Goal: Information Seeking & Learning: Learn about a topic

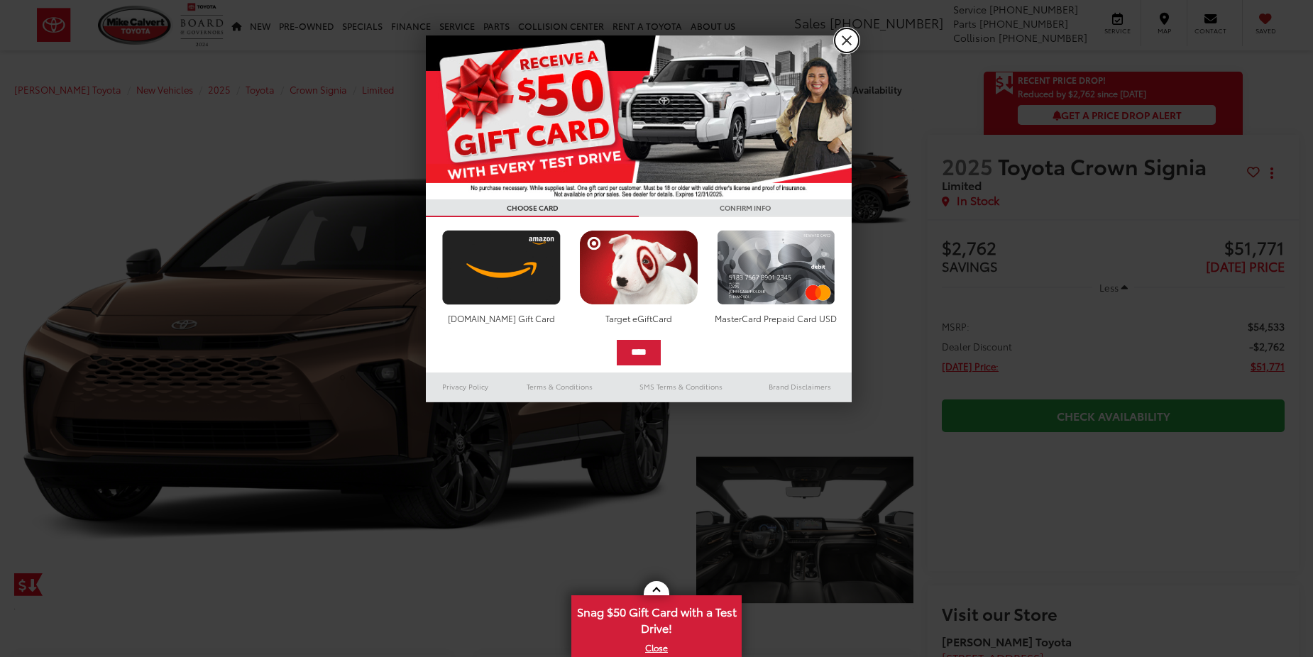
click at [840, 49] on link "X" at bounding box center [847, 40] width 24 height 24
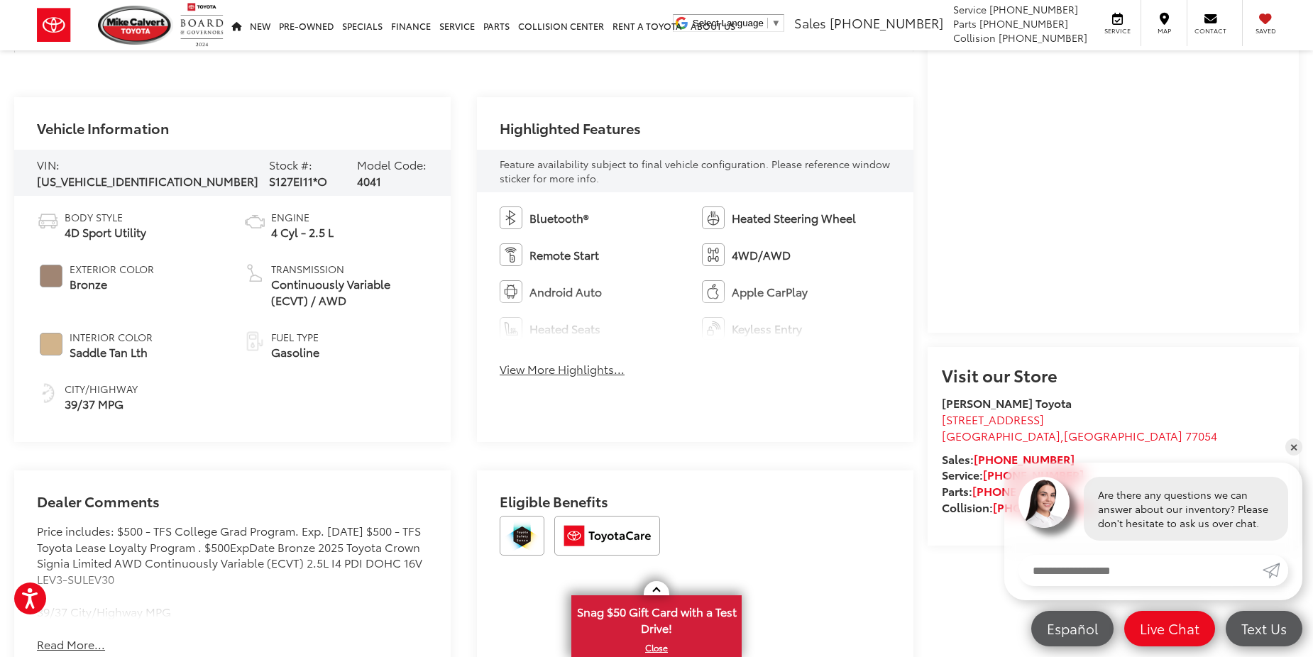
scroll to position [568, 0]
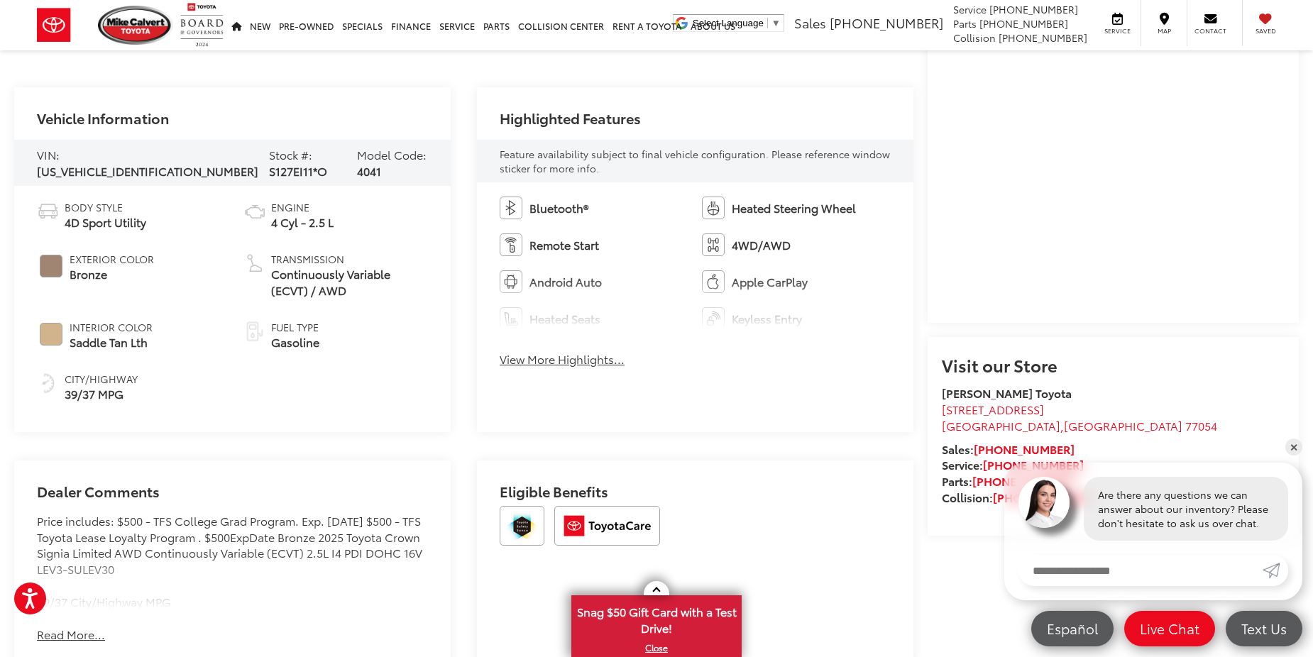
click at [568, 362] on button "View More Highlights..." at bounding box center [562, 359] width 125 height 16
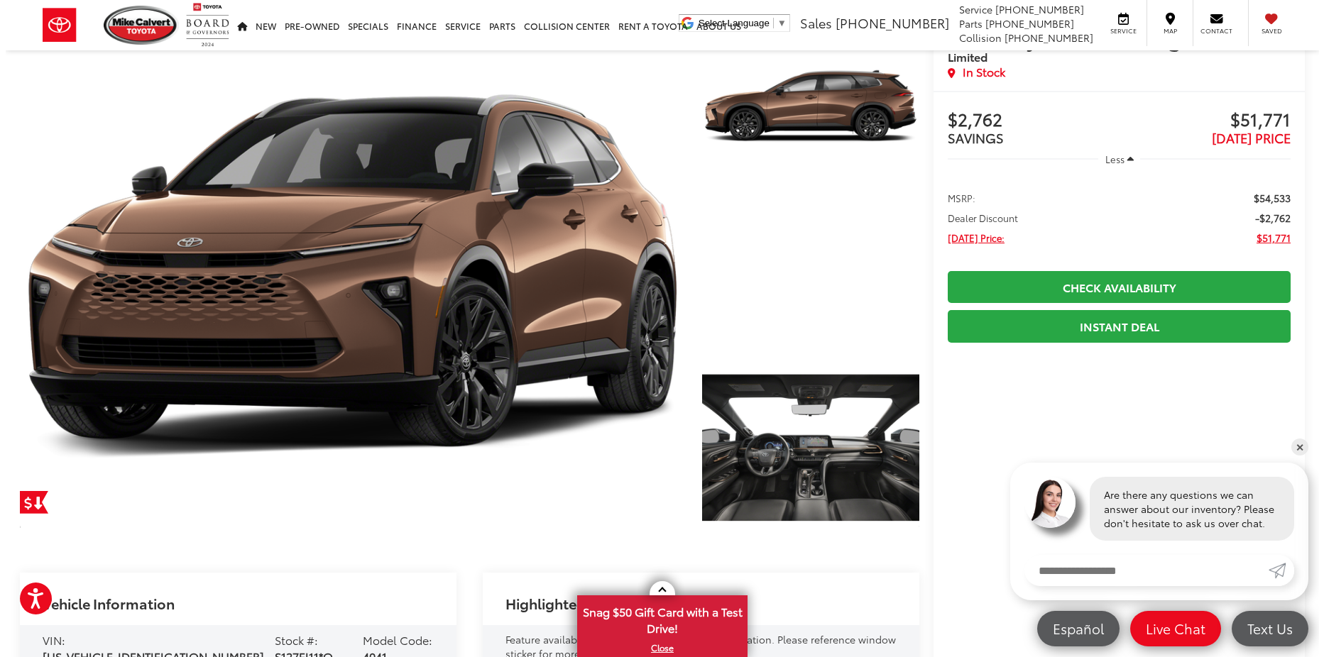
scroll to position [0, 0]
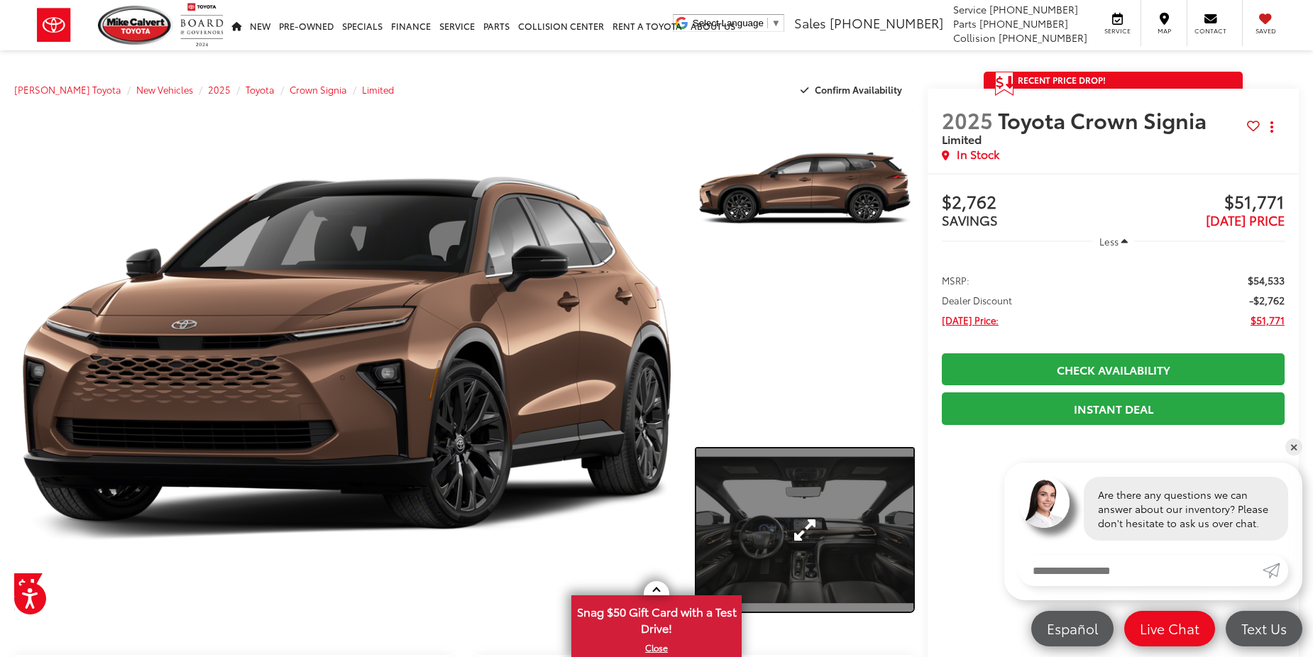
click at [728, 520] on link "Expand Photo 2" at bounding box center [804, 530] width 217 height 163
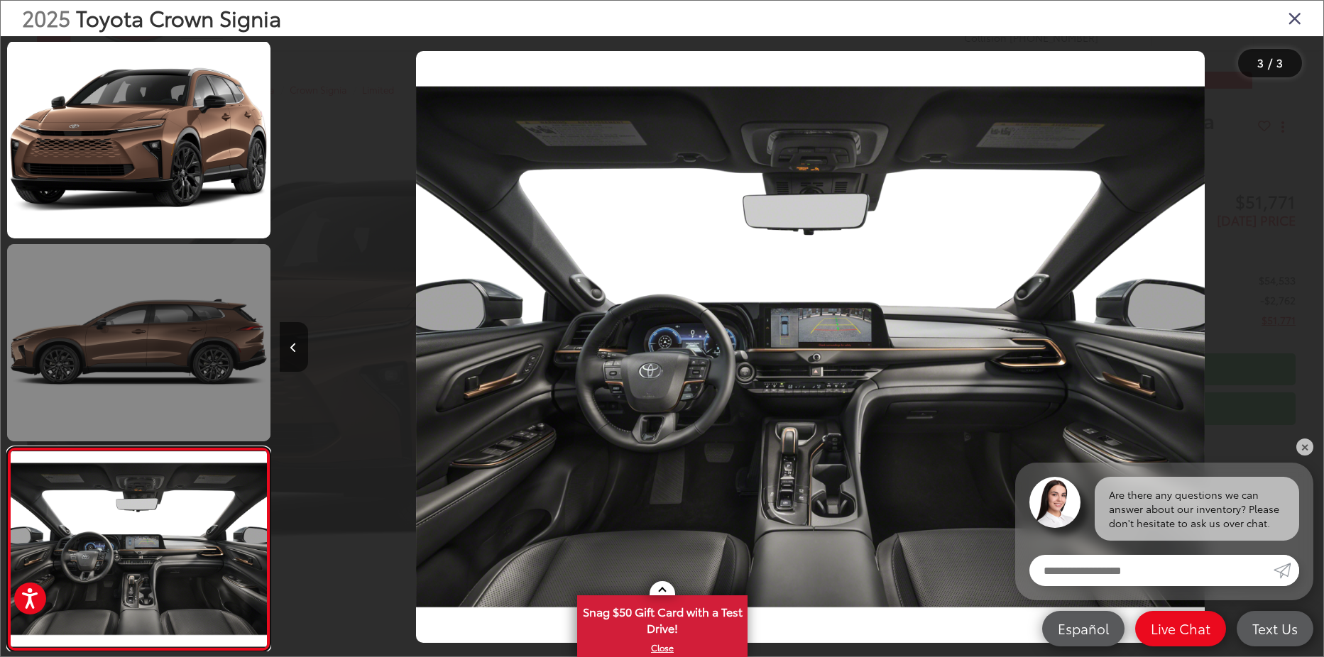
scroll to position [0, 2087]
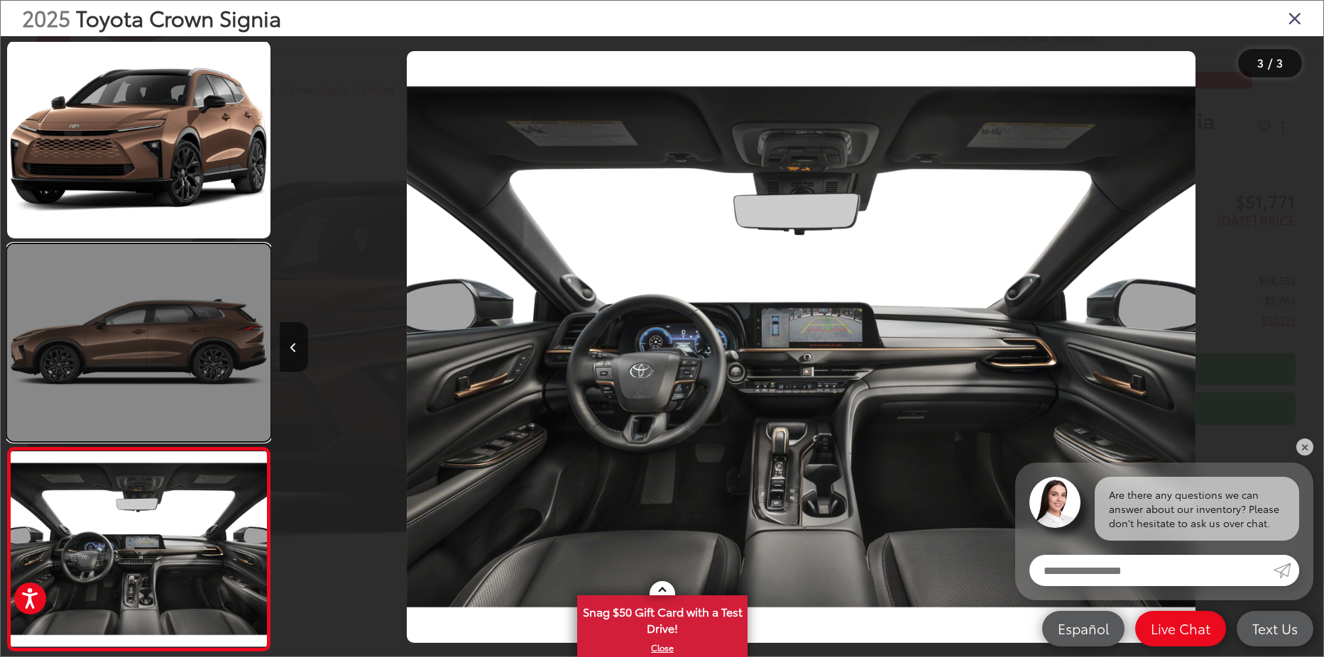
click at [243, 342] on link at bounding box center [138, 342] width 263 height 197
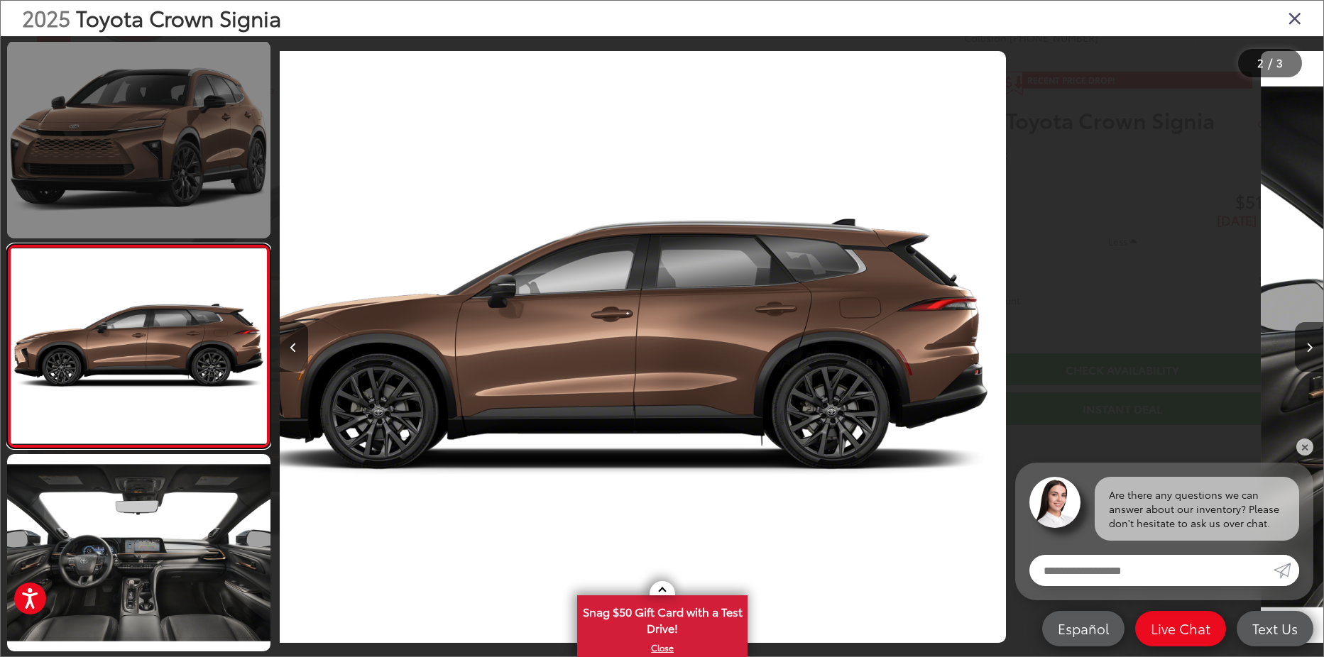
scroll to position [0, 1043]
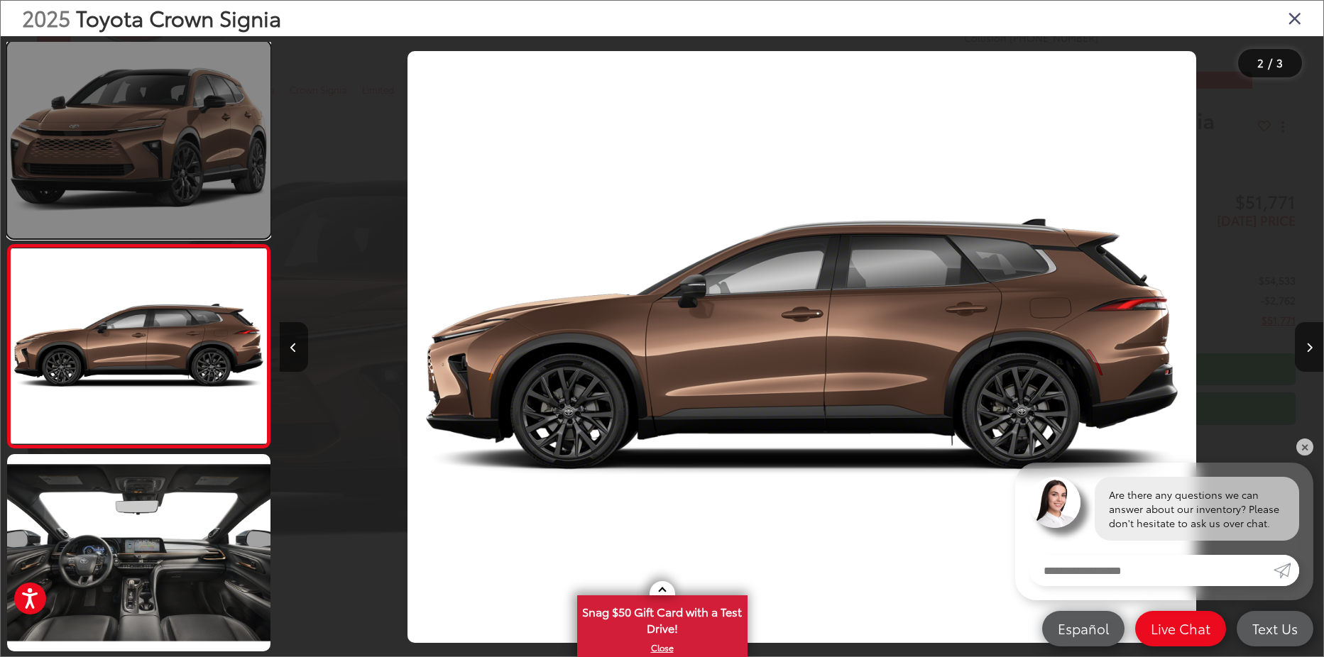
click at [182, 150] on link at bounding box center [138, 139] width 263 height 197
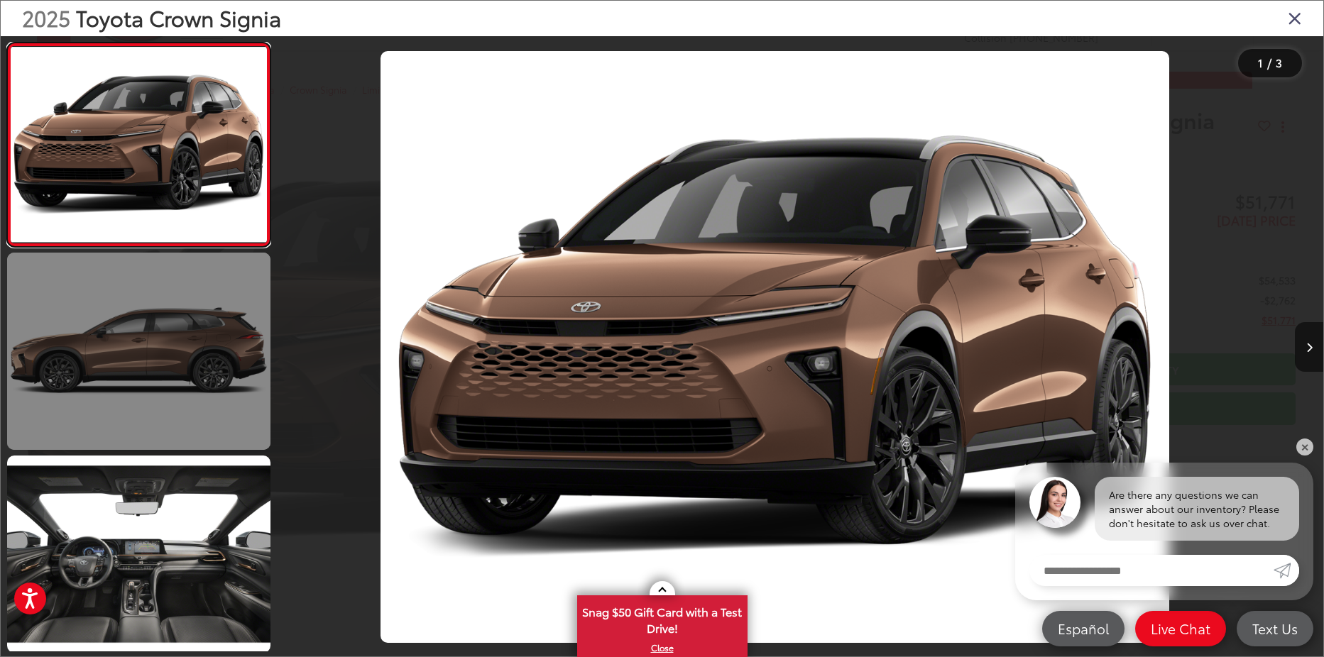
scroll to position [0, 0]
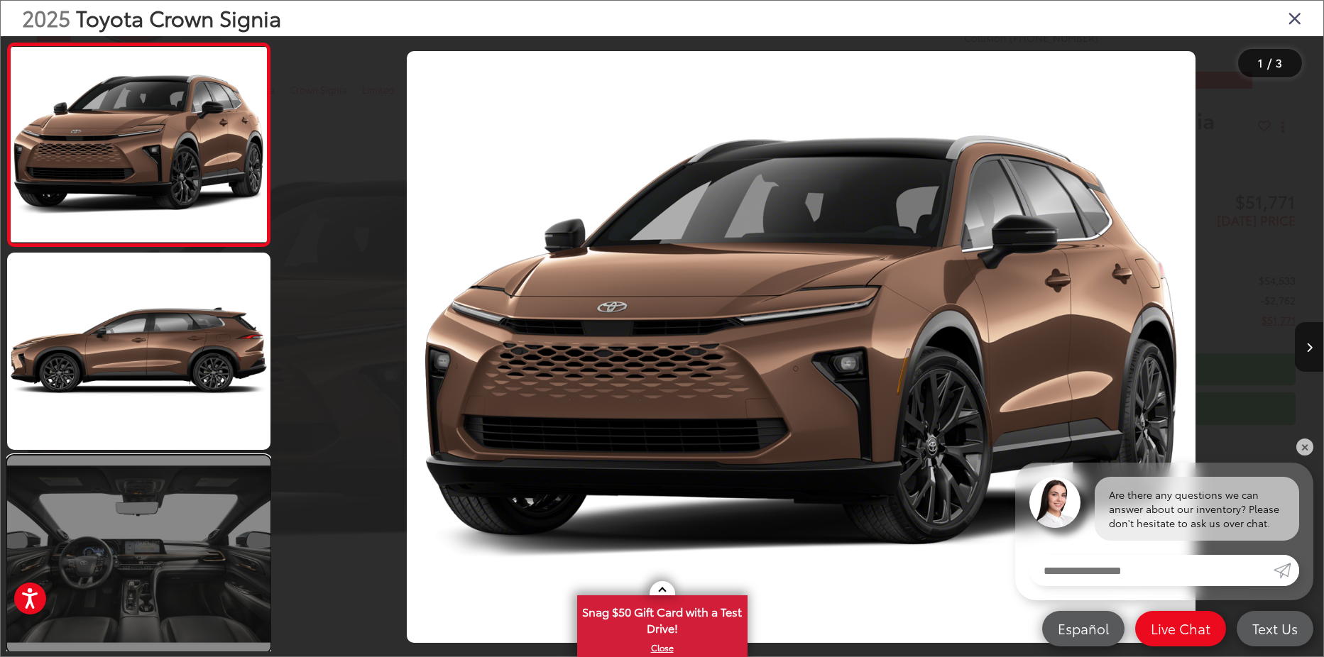
click at [96, 487] on link at bounding box center [138, 554] width 263 height 197
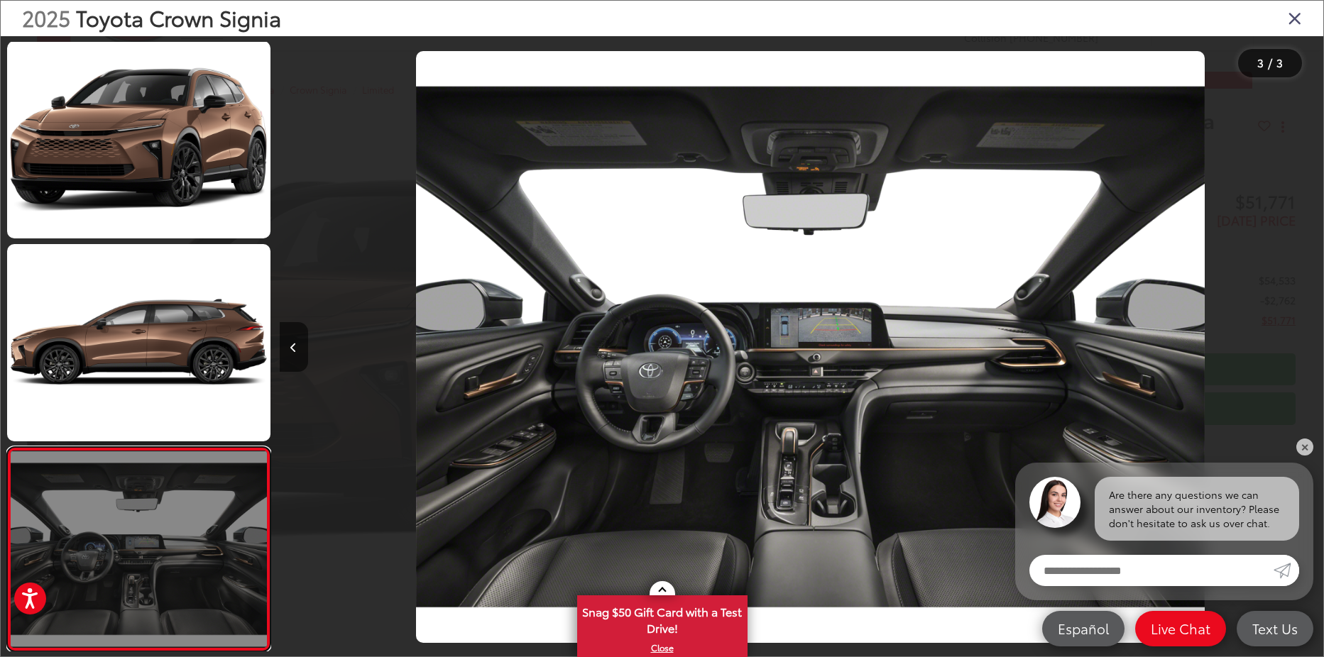
scroll to position [0, 2087]
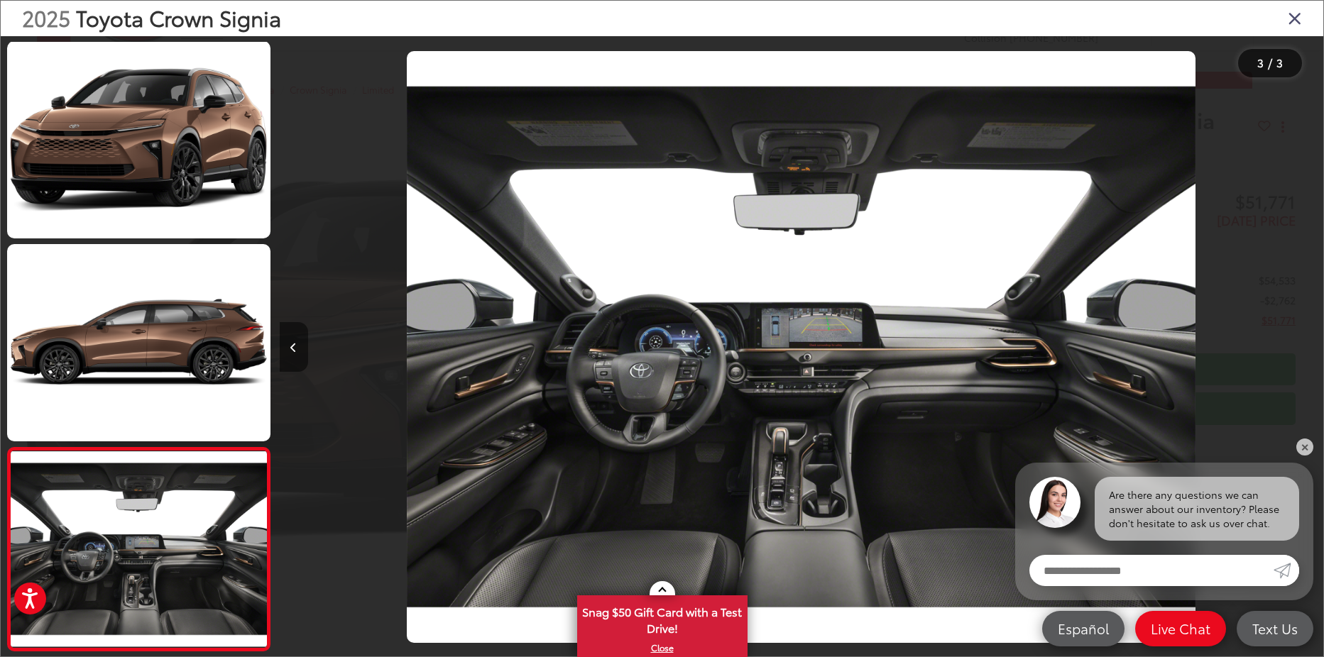
click at [298, 356] on button "Previous image" at bounding box center [294, 347] width 28 height 50
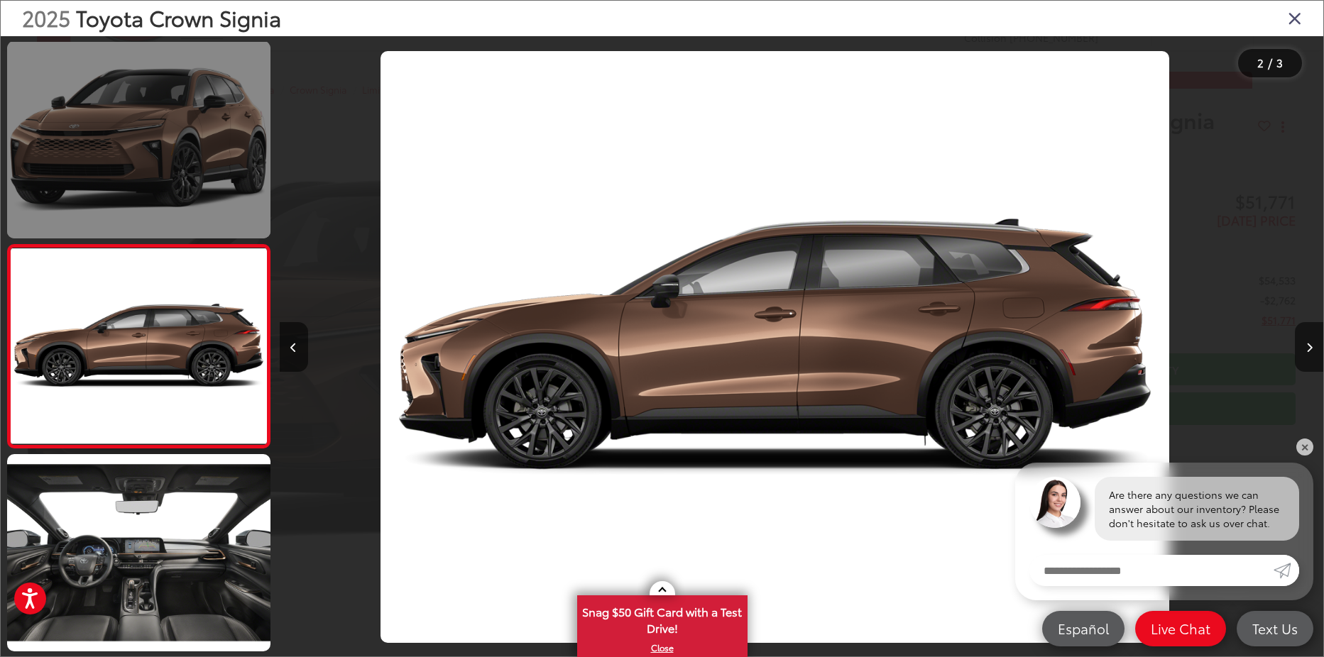
scroll to position [0, 1043]
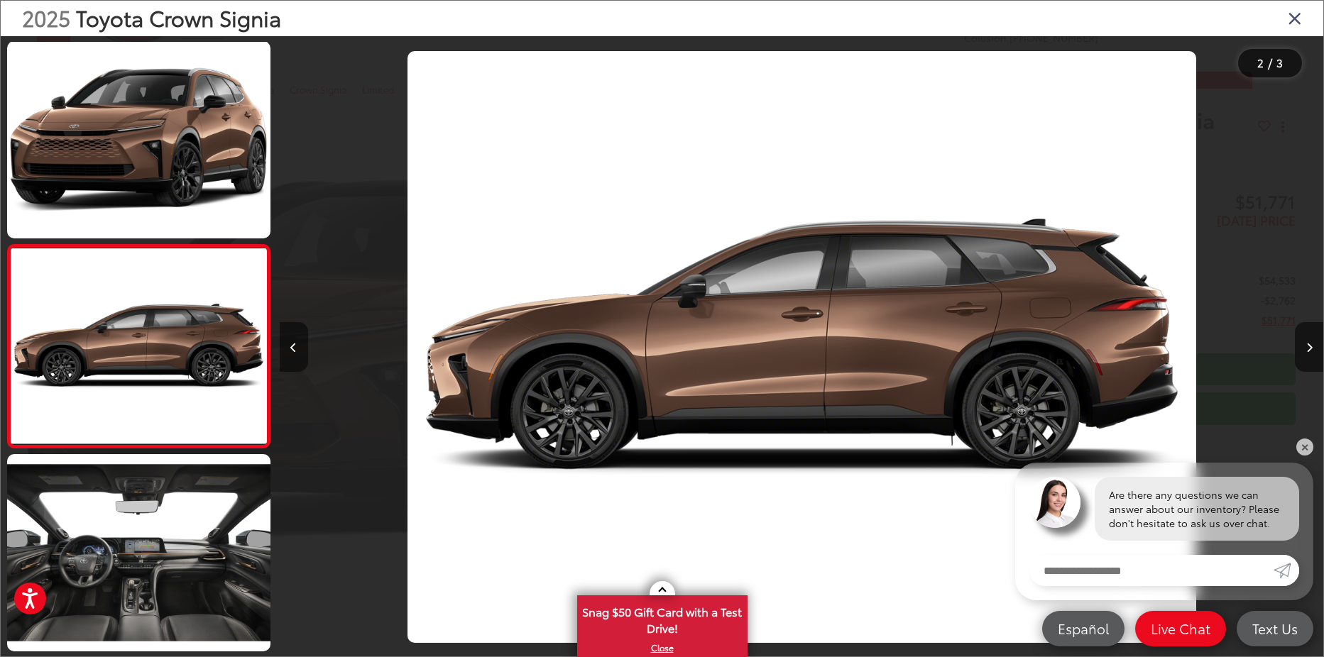
click at [288, 345] on button "Previous image" at bounding box center [294, 347] width 28 height 50
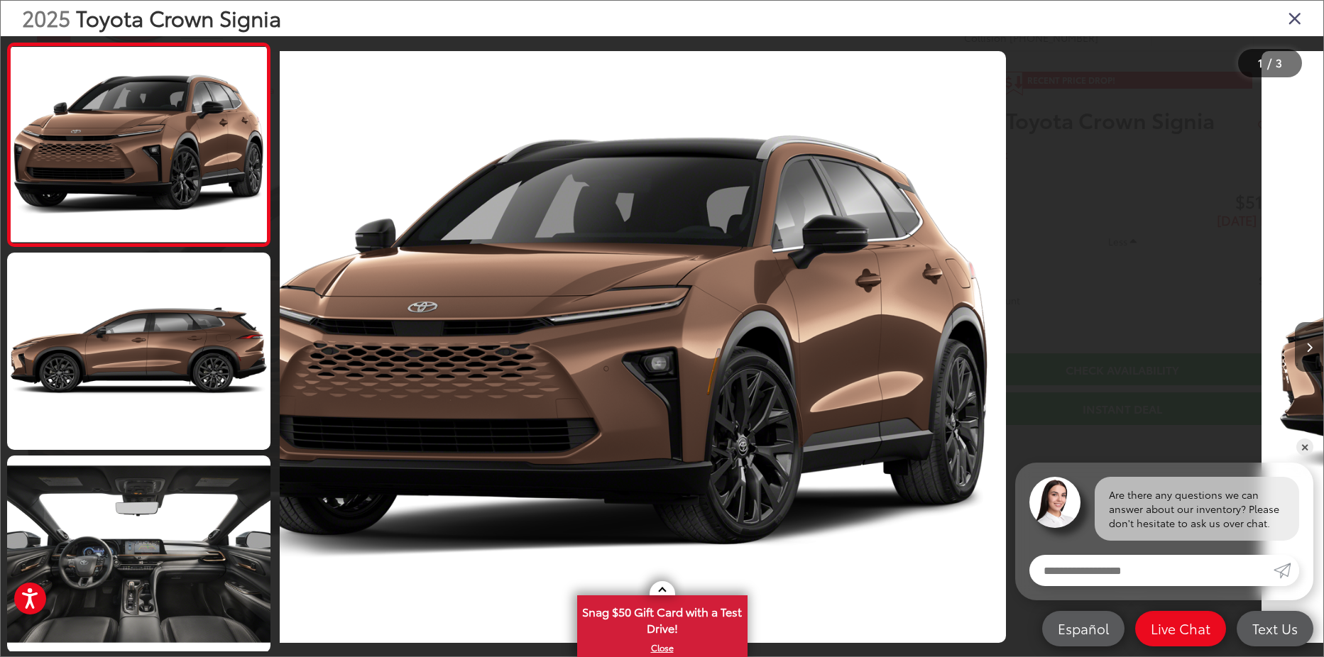
scroll to position [0, 0]
